Goal: Transaction & Acquisition: Download file/media

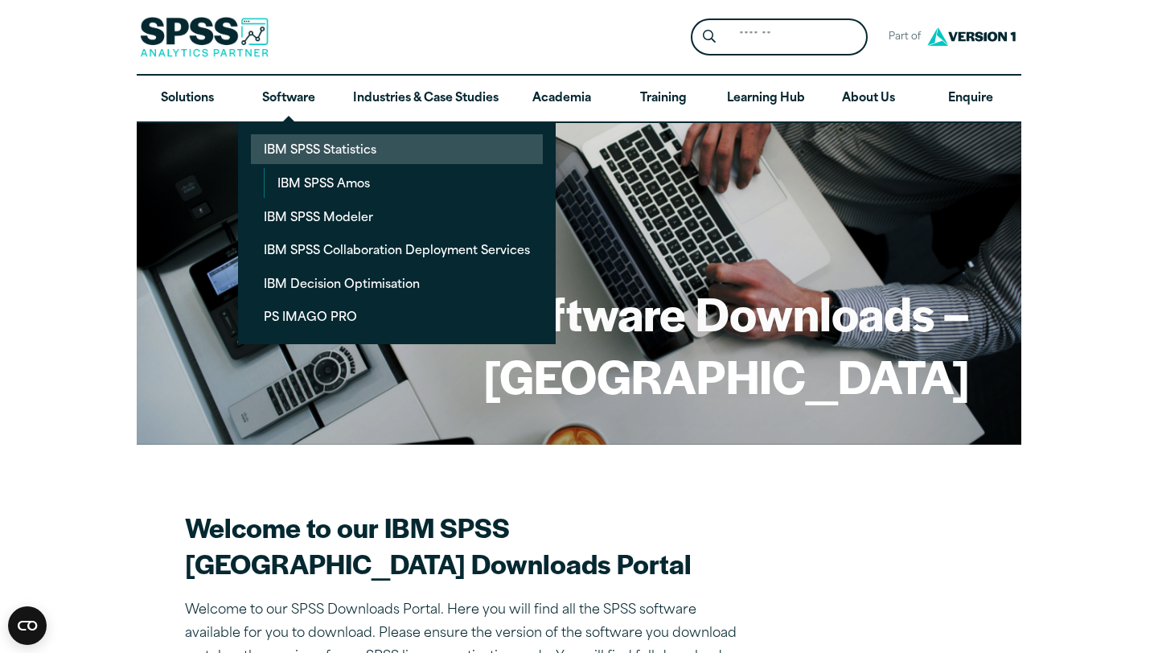
click at [316, 153] on link "IBM SPSS Statistics" at bounding box center [397, 149] width 292 height 30
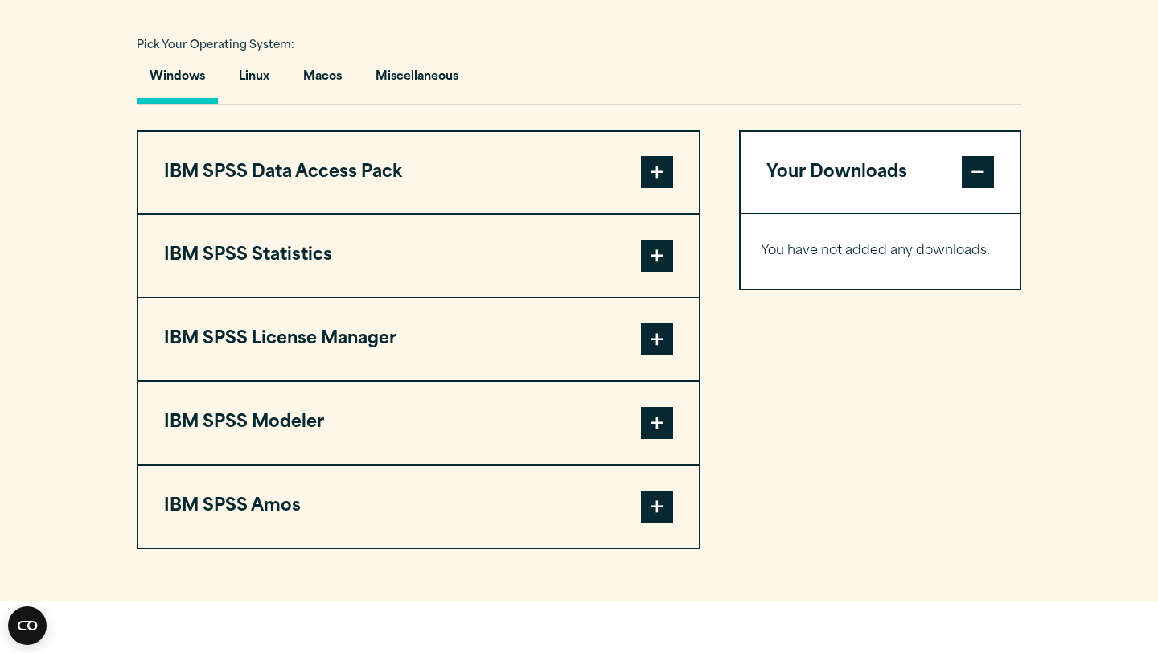
scroll to position [1155, 0]
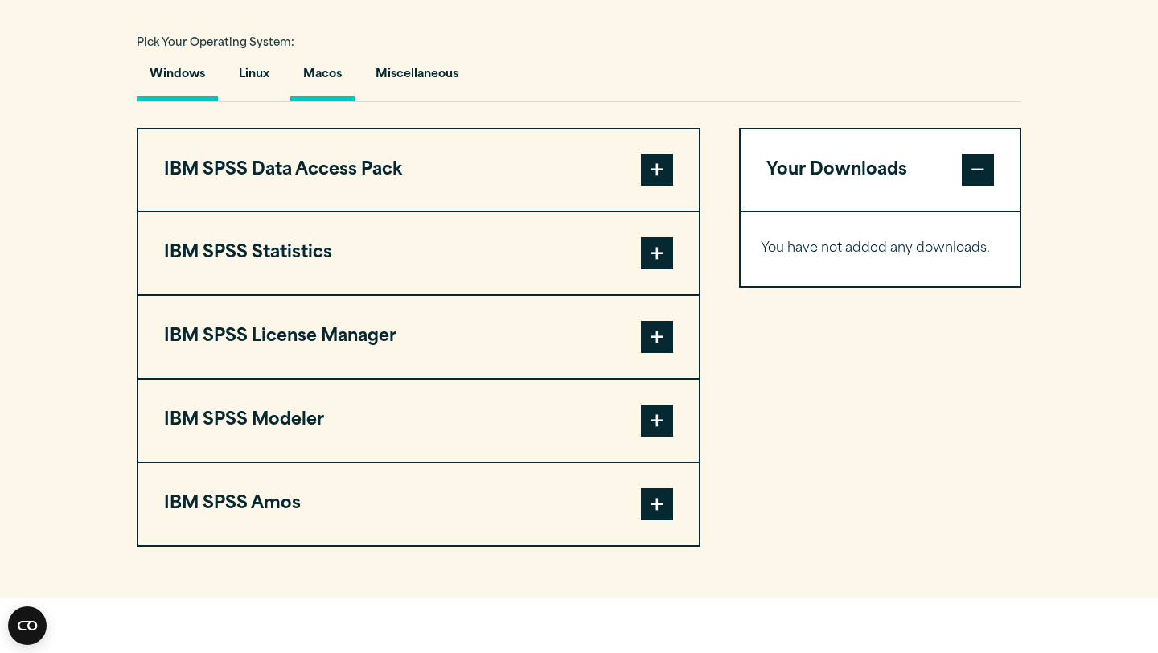
click at [322, 101] on button "Macos" at bounding box center [322, 79] width 64 height 46
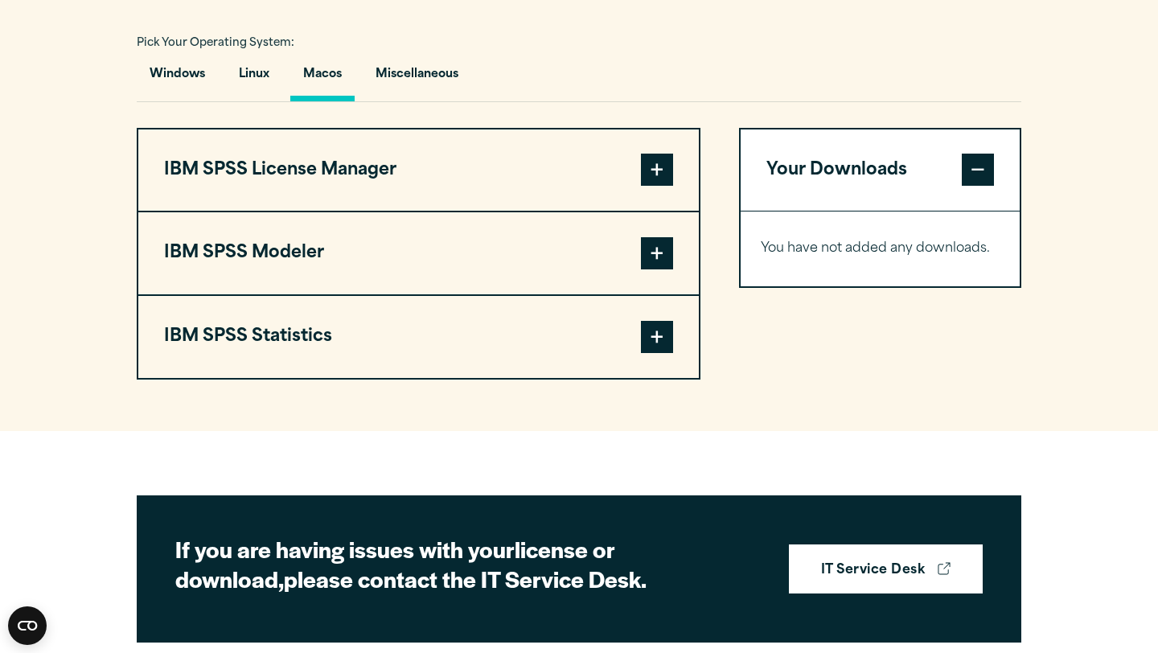
click at [330, 378] on button "IBM SPSS Statistics" at bounding box center [418, 337] width 561 height 82
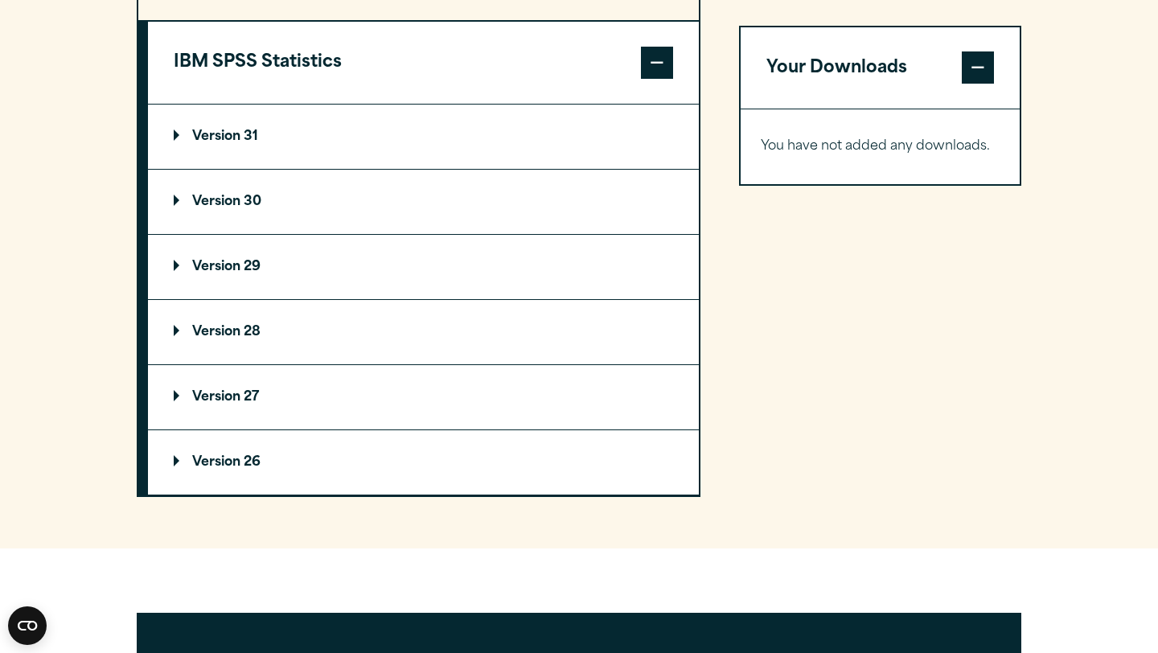
scroll to position [1430, 0]
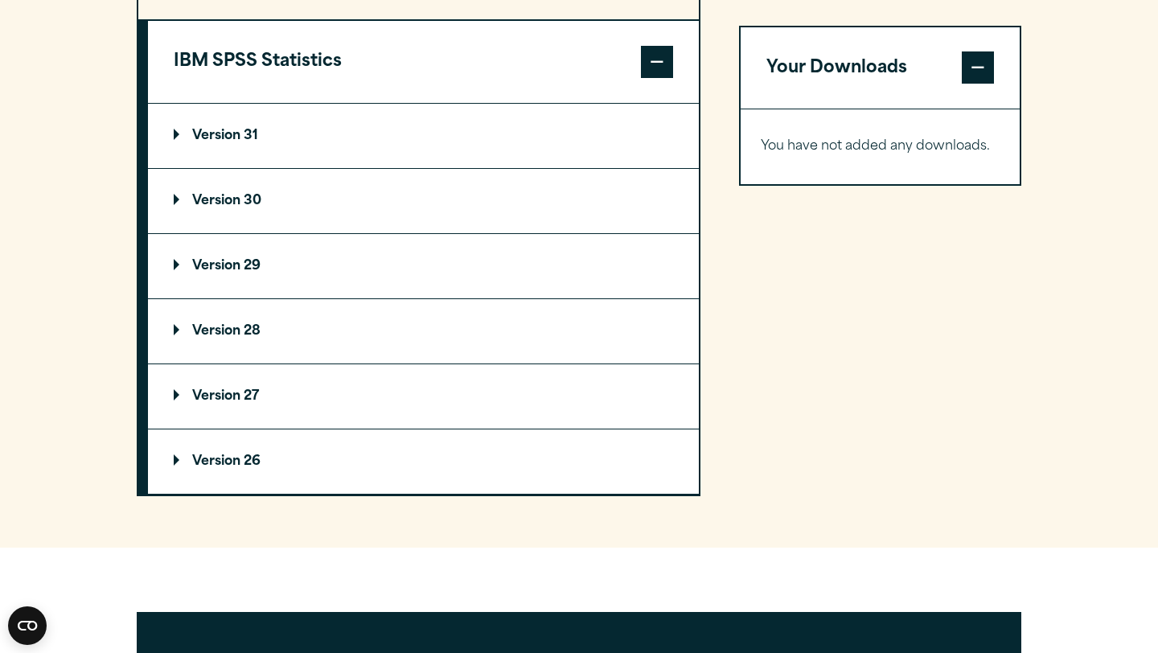
click at [333, 168] on summary "Version 31" at bounding box center [423, 136] width 551 height 64
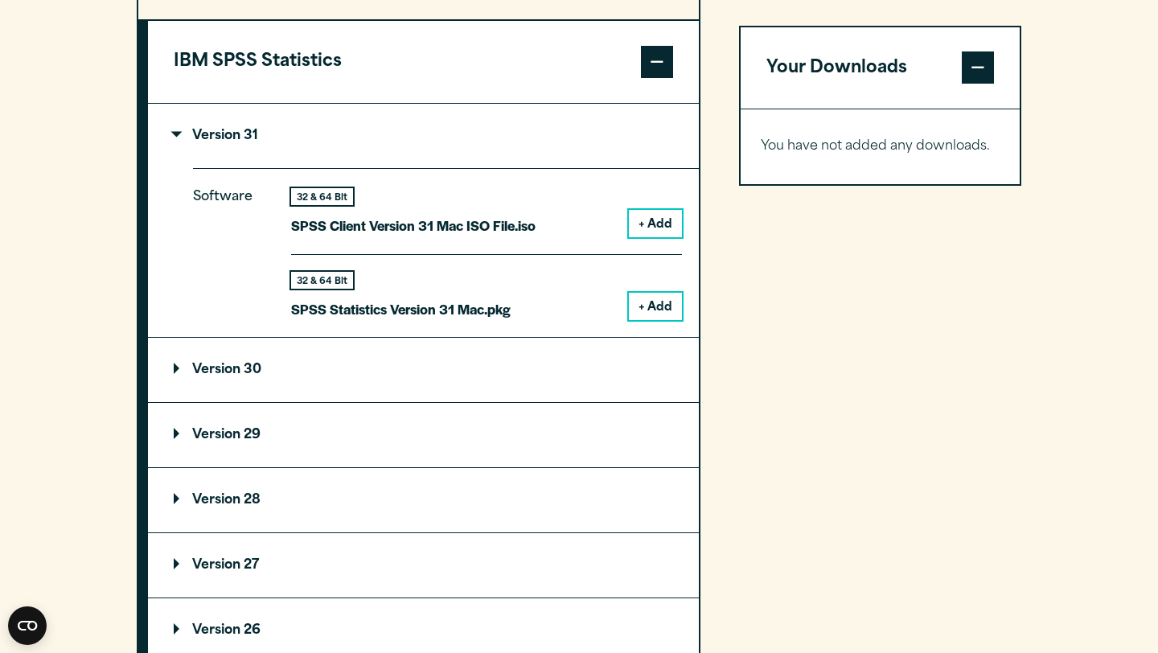
click at [654, 320] on button "+ Add" at bounding box center [655, 306] width 53 height 27
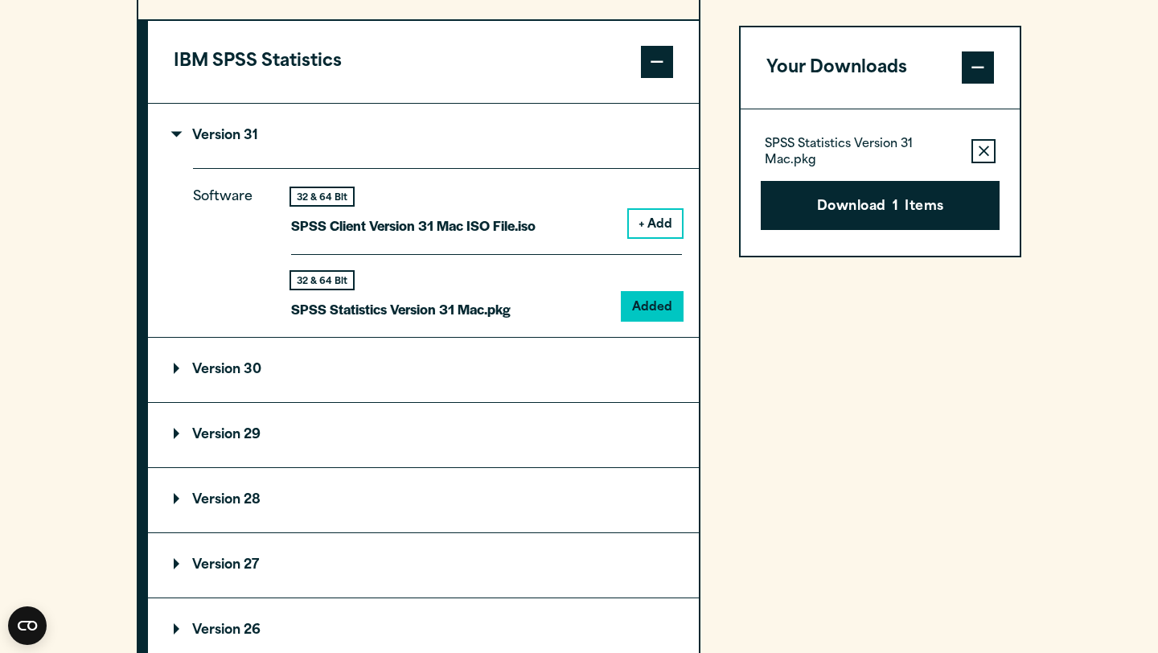
click at [866, 206] on button "Download 1 Items" at bounding box center [880, 206] width 239 height 50
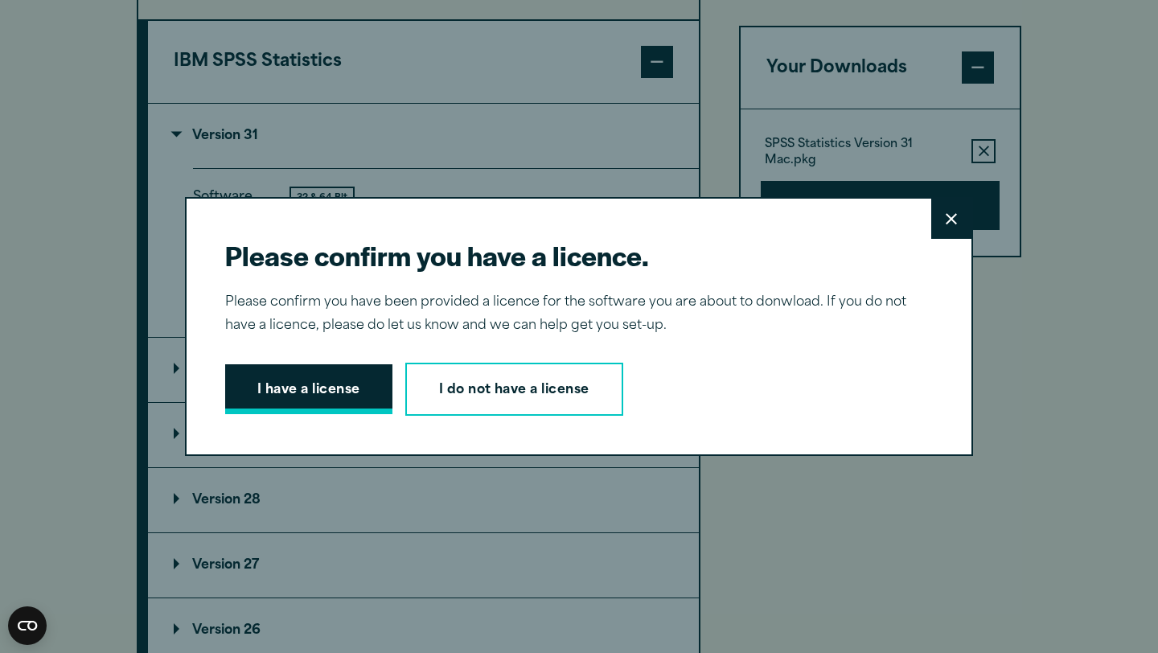
click at [334, 398] on button "I have a license" at bounding box center [308, 389] width 167 height 50
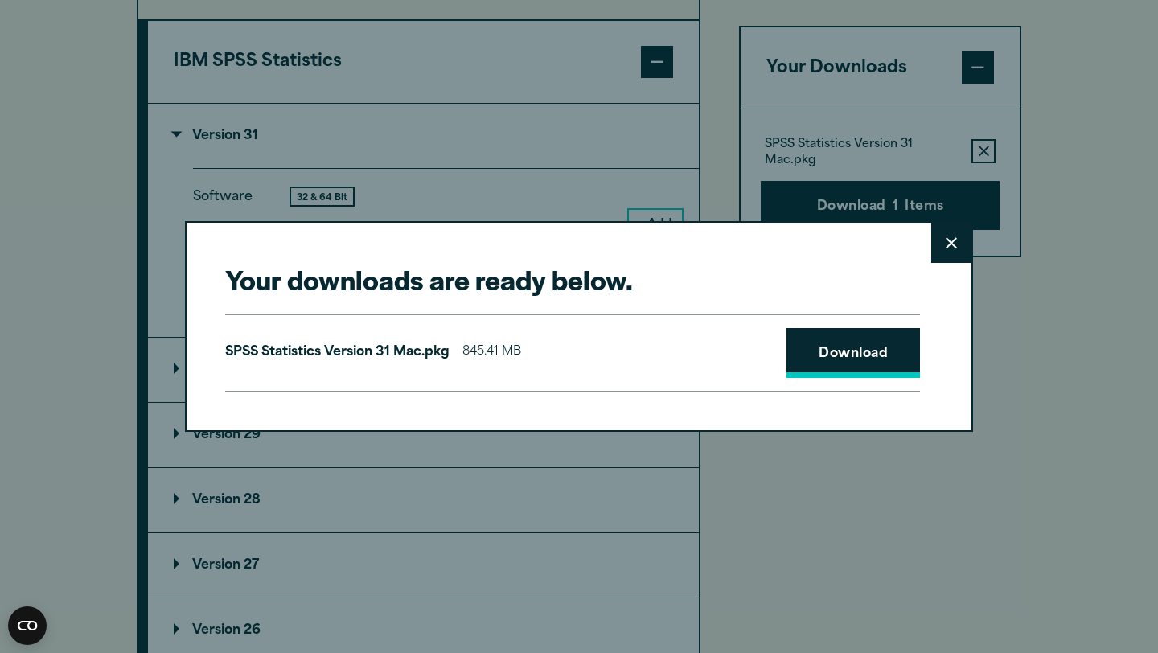
click at [826, 372] on link "Download" at bounding box center [854, 353] width 134 height 50
